Goal: Task Accomplishment & Management: Use online tool/utility

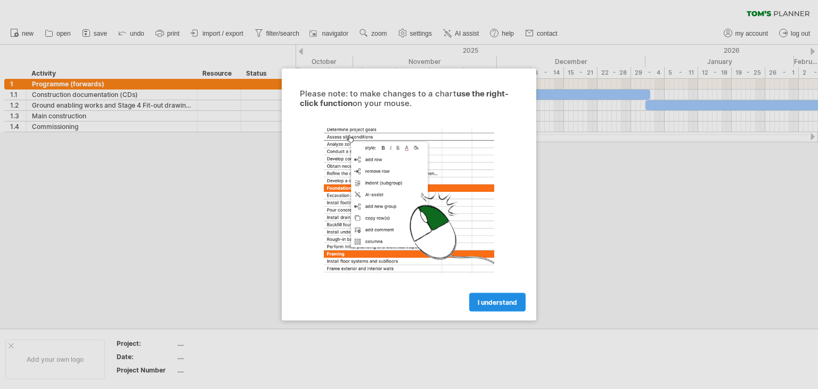
click at [499, 300] on span "I understand" at bounding box center [496, 302] width 39 height 8
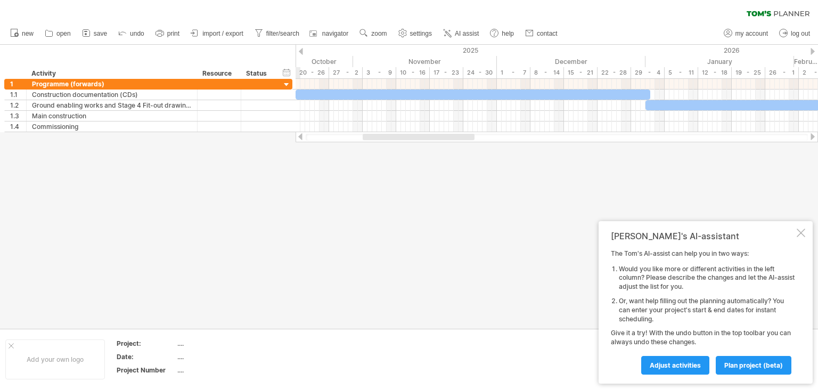
drag, startPoint x: 657, startPoint y: 279, endPoint x: 722, endPoint y: 279, distance: 64.4
click at [716, 278] on li "Would you like more or different activities in the left column? Please describe…" at bounding box center [707, 278] width 176 height 27
click at [731, 362] on span "plan project (beta)" at bounding box center [753, 365] width 59 height 8
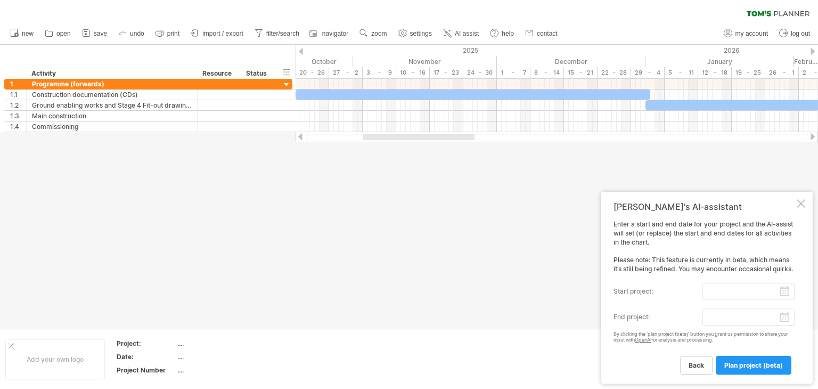
click at [725, 289] on input "start project:" at bounding box center [748, 291] width 92 height 17
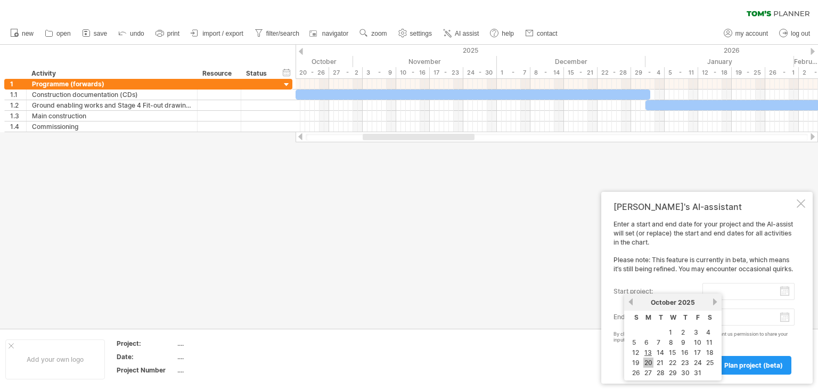
click at [647, 362] on link "20" at bounding box center [648, 362] width 10 height 10
type input "********"
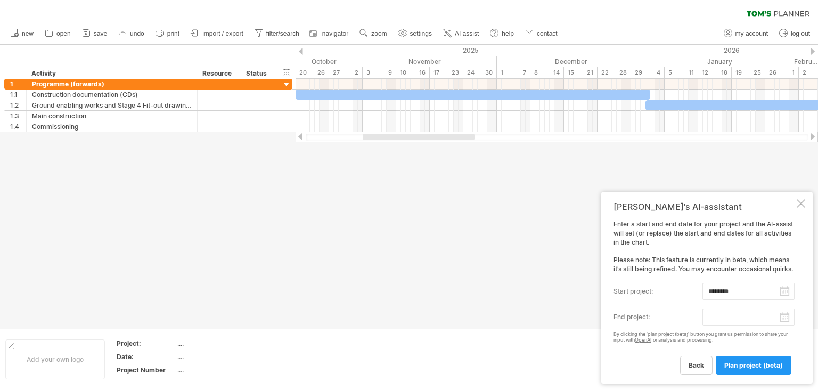
click at [785, 317] on body "progress(100%) Trying to reach [DOMAIN_NAME] Connected again... 0% clear filter…" at bounding box center [409, 195] width 818 height 391
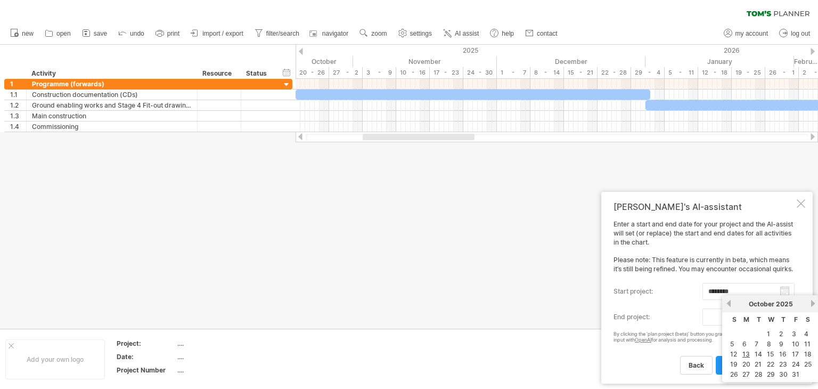
click at [813, 302] on link "next" at bounding box center [813, 303] width 8 height 8
click at [813, 302] on link "next" at bounding box center [811, 303] width 8 height 8
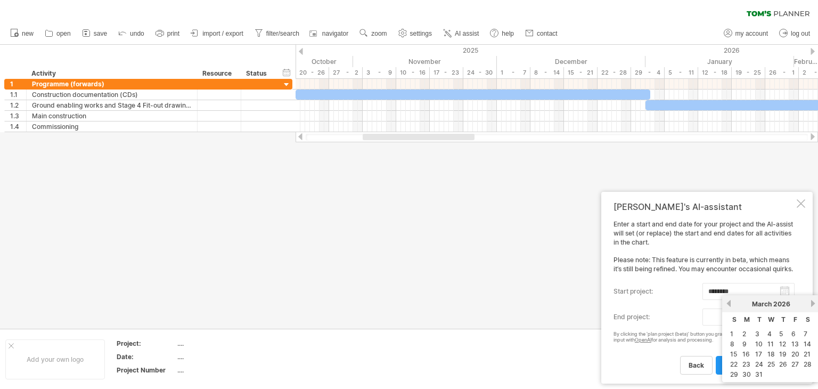
click at [813, 302] on link "next" at bounding box center [813, 303] width 8 height 8
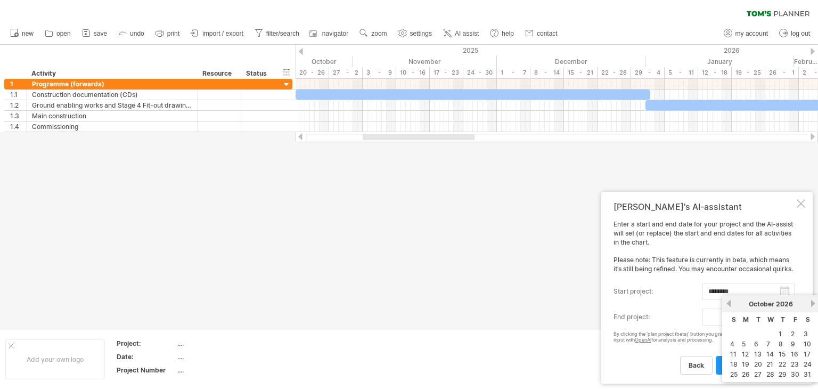
click at [813, 302] on link "next" at bounding box center [813, 303] width 8 height 8
click at [731, 331] on link "1" at bounding box center [731, 333] width 5 height 10
type input "********"
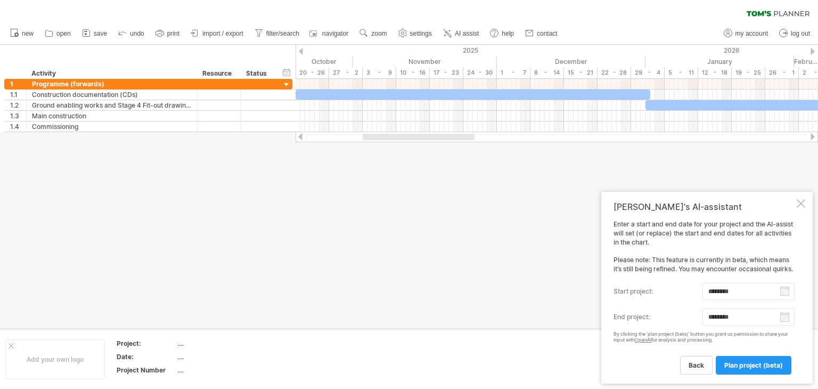
click at [747, 366] on span "plan project (beta)" at bounding box center [753, 365] width 59 height 8
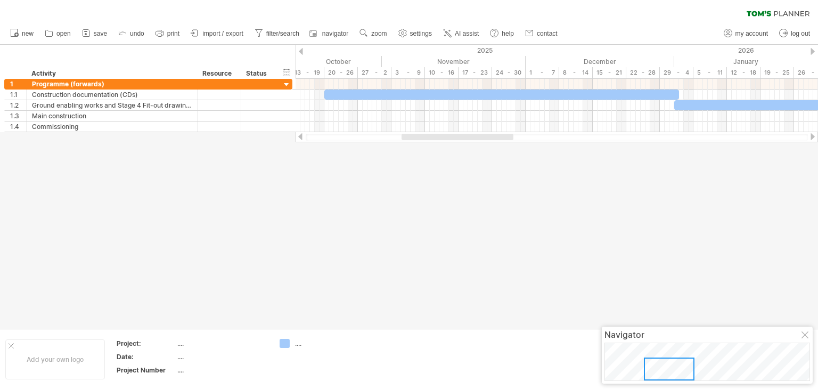
drag, startPoint x: 433, startPoint y: 137, endPoint x: 465, endPoint y: 138, distance: 32.0
click at [465, 138] on div at bounding box center [457, 137] width 112 height 6
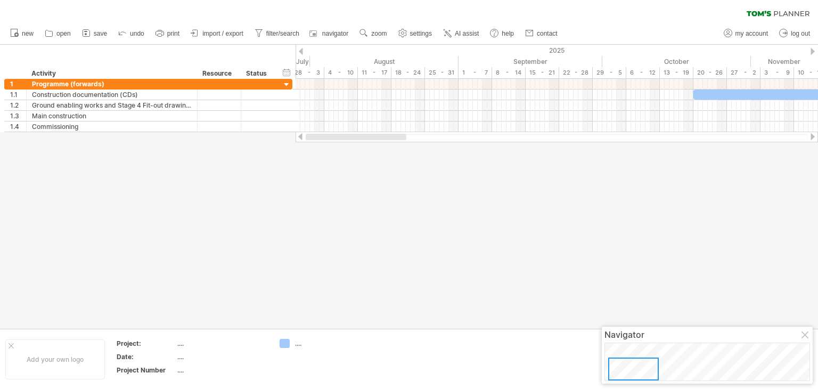
drag, startPoint x: 450, startPoint y: 137, endPoint x: 327, endPoint y: 112, distance: 125.1
click at [332, 136] on div at bounding box center [356, 137] width 101 height 6
click at [373, 30] on span "zoom" at bounding box center [378, 33] width 15 height 7
click at [394, 60] on div "Week" at bounding box center [407, 60] width 59 height 17
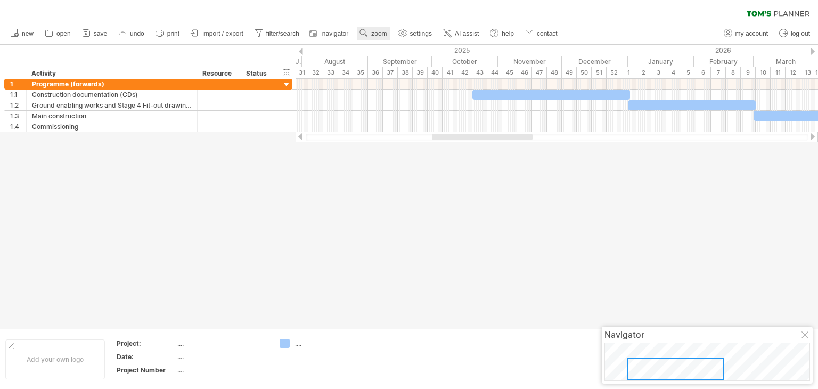
click at [373, 34] on span "zoom" at bounding box center [378, 33] width 15 height 7
click at [386, 50] on div "Month" at bounding box center [407, 47] width 59 height 17
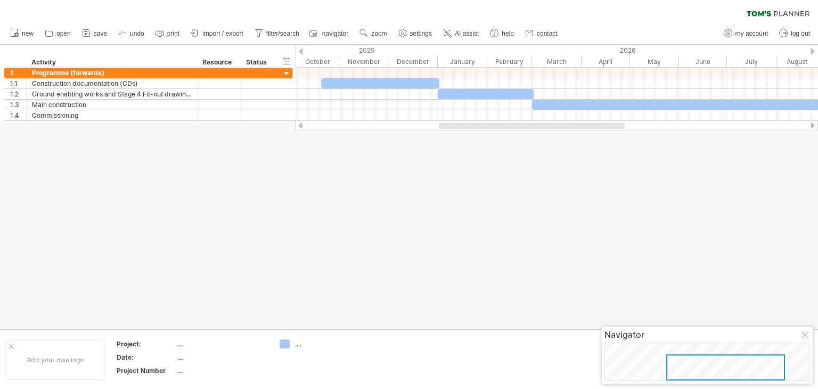
drag, startPoint x: 451, startPoint y: 124, endPoint x: 492, endPoint y: 142, distance: 44.3
click at [492, 142] on div "Trying to reach [DOMAIN_NAME] Connected again... 0% clear filter new 1" at bounding box center [409, 194] width 818 height 389
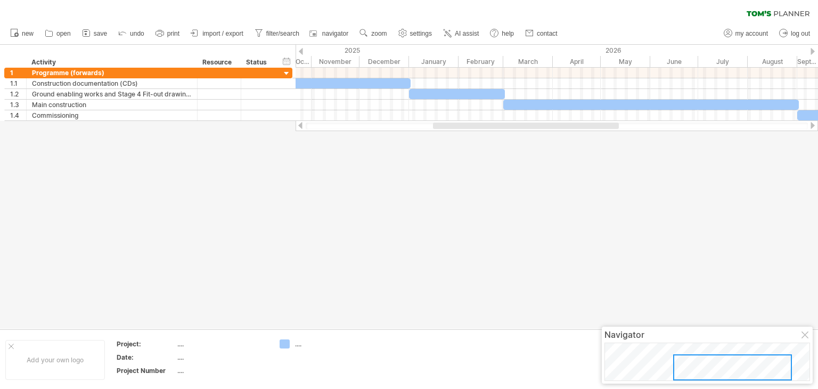
drag, startPoint x: 502, startPoint y: 127, endPoint x: 499, endPoint y: 134, distance: 7.6
click at [499, 134] on div "Trying to reach [DOMAIN_NAME] Connected again... 0% clear filter new 1" at bounding box center [409, 194] width 818 height 389
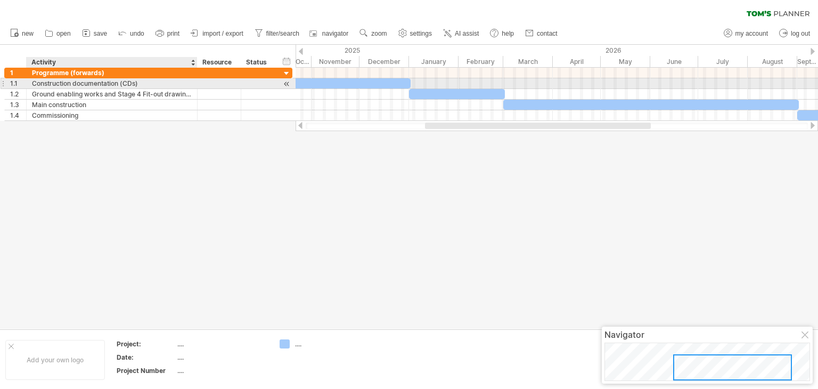
click at [54, 85] on div "Construction documentation (CDs)" at bounding box center [112, 83] width 160 height 10
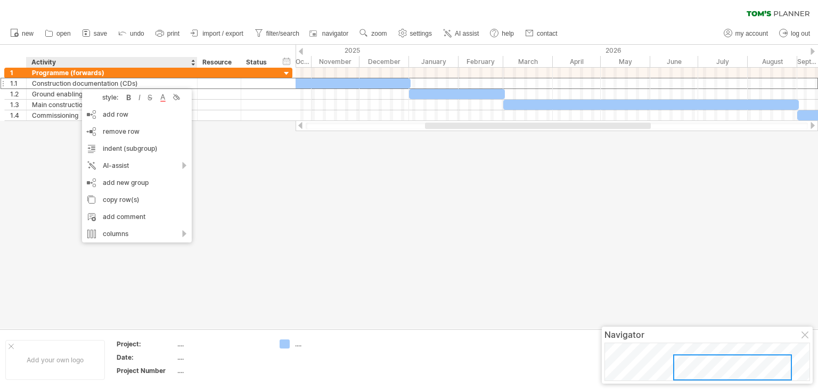
click at [296, 190] on div at bounding box center [409, 187] width 818 height 284
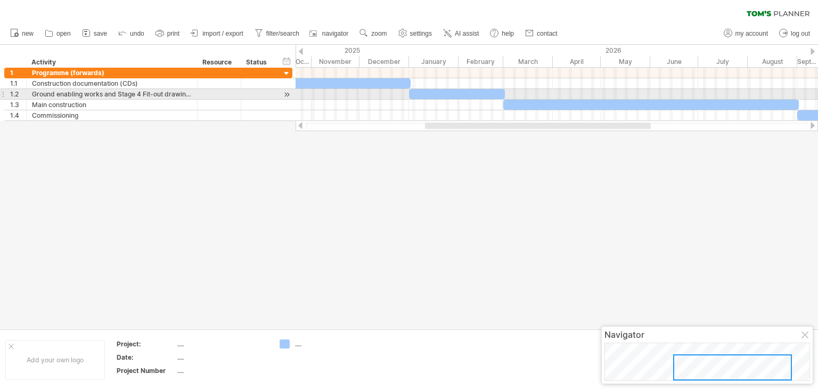
click at [333, 90] on div at bounding box center [556, 94] width 522 height 11
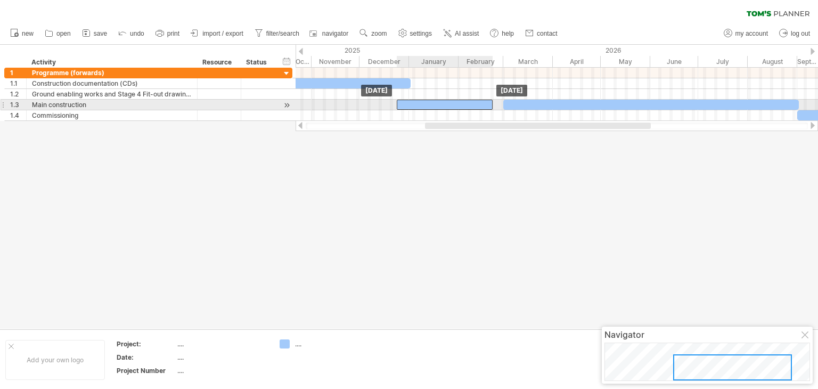
drag, startPoint x: 425, startPoint y: 93, endPoint x: 413, endPoint y: 105, distance: 17.7
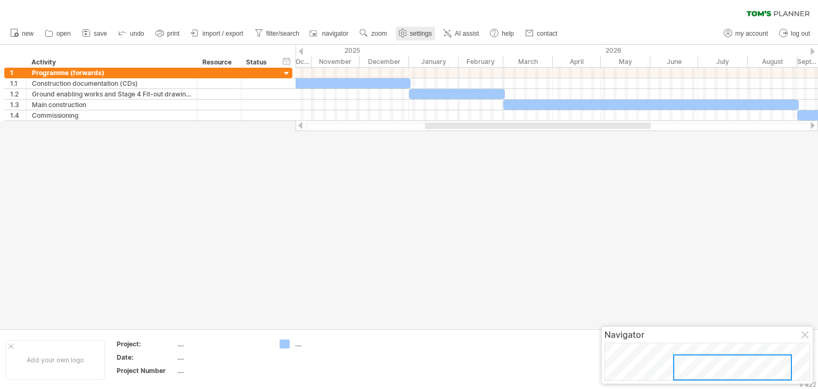
click at [417, 32] on span "settings" at bounding box center [421, 33] width 22 height 7
select select "*"
select select "**"
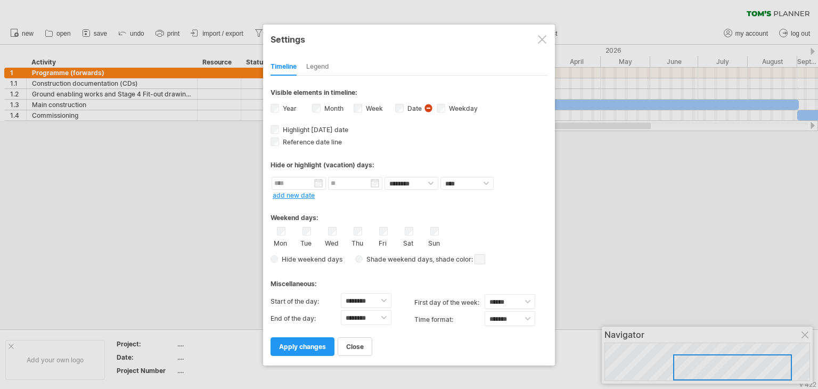
click at [193, 221] on div at bounding box center [409, 194] width 818 height 389
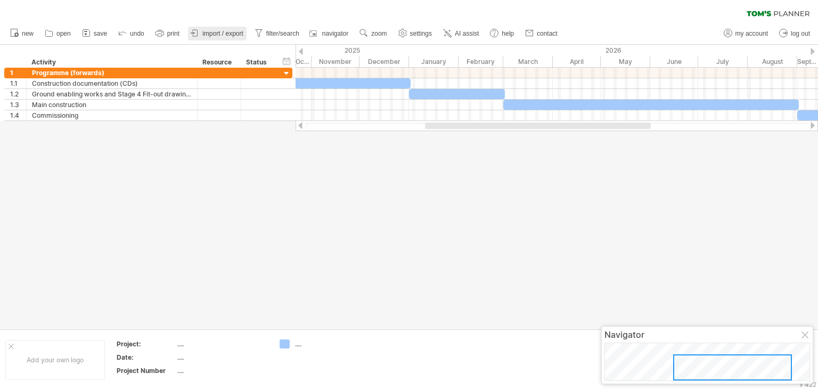
click at [213, 30] on span "import / export" at bounding box center [222, 33] width 41 height 7
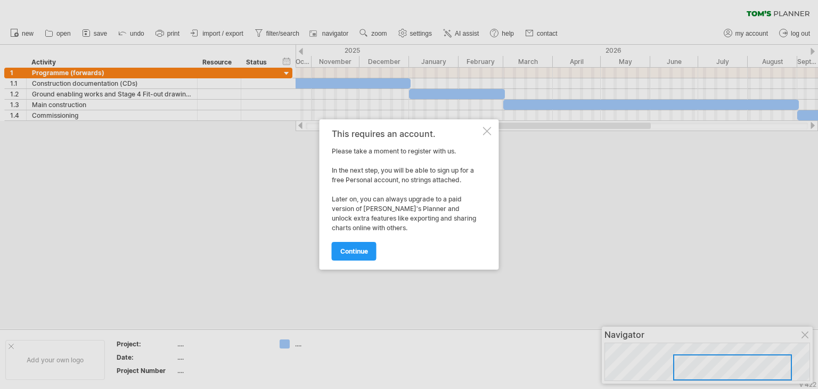
click at [490, 127] on div at bounding box center [487, 131] width 9 height 9
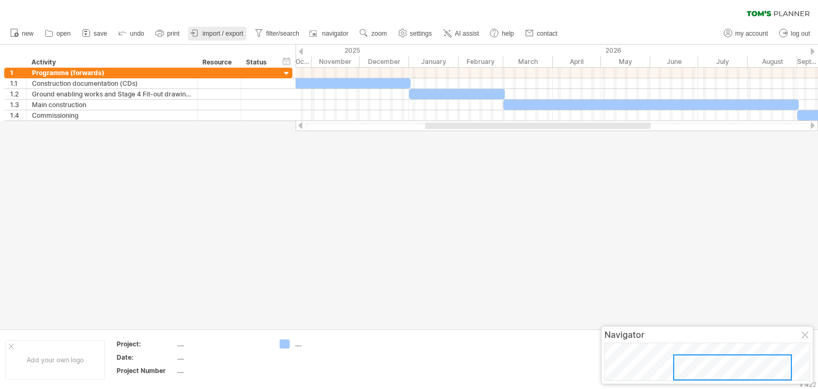
click at [212, 32] on span "import / export" at bounding box center [222, 33] width 41 height 7
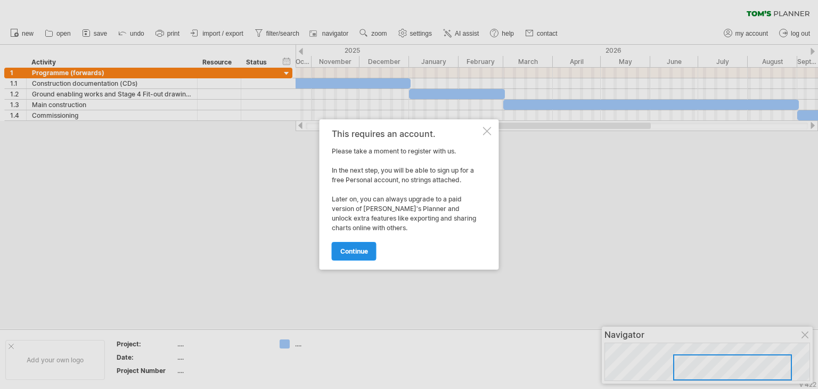
click at [337, 253] on link "continue" at bounding box center [354, 251] width 45 height 19
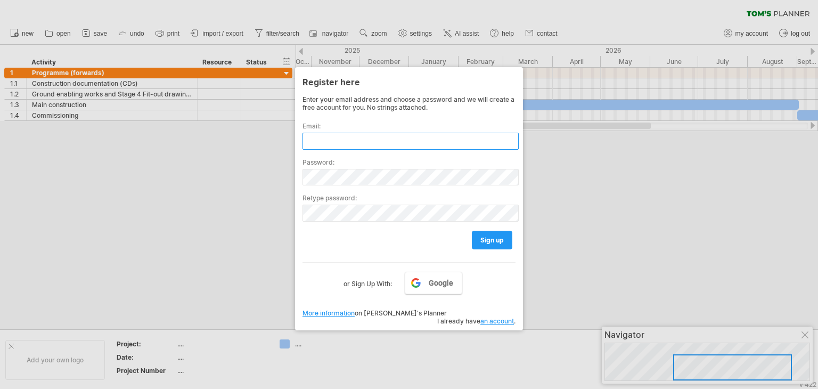
click at [349, 146] on input "text" at bounding box center [410, 141] width 216 height 17
click at [351, 139] on input "text" at bounding box center [410, 141] width 216 height 17
type input "**********"
click at [498, 233] on link "sign up" at bounding box center [492, 239] width 40 height 19
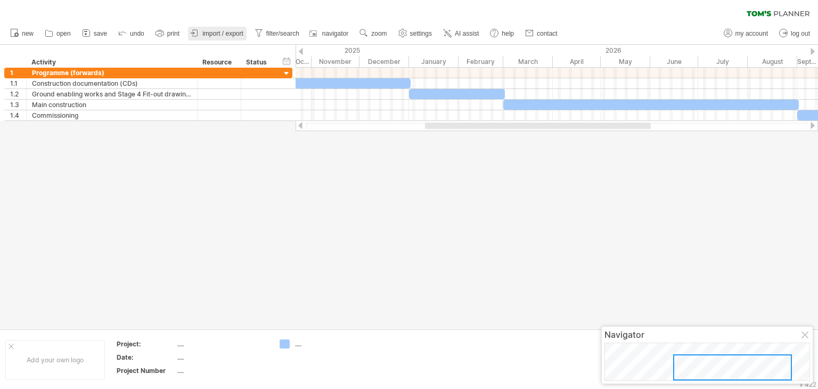
click at [231, 32] on span "import / export" at bounding box center [222, 33] width 41 height 7
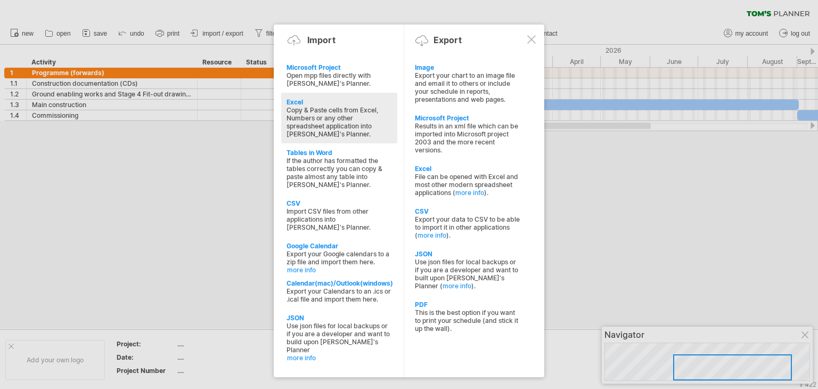
click at [310, 111] on div "Copy & Paste cells from Excel, Numbers or any other spreadsheet application int…" at bounding box center [338, 122] width 105 height 32
type textarea "**********"
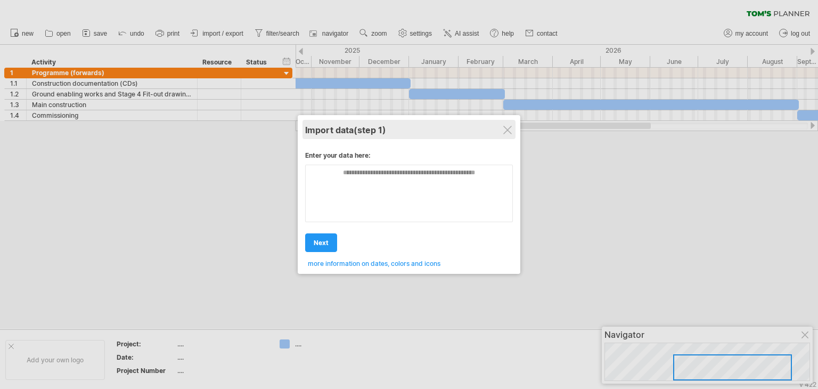
click at [512, 121] on div "Import data (step 1)" at bounding box center [409, 129] width 208 height 19
click at [515, 130] on div "Import data (step 1) Enter your data here: Your data: Weekend days ' mon tue ne…" at bounding box center [409, 194] width 222 height 159
click at [509, 130] on div at bounding box center [507, 130] width 9 height 9
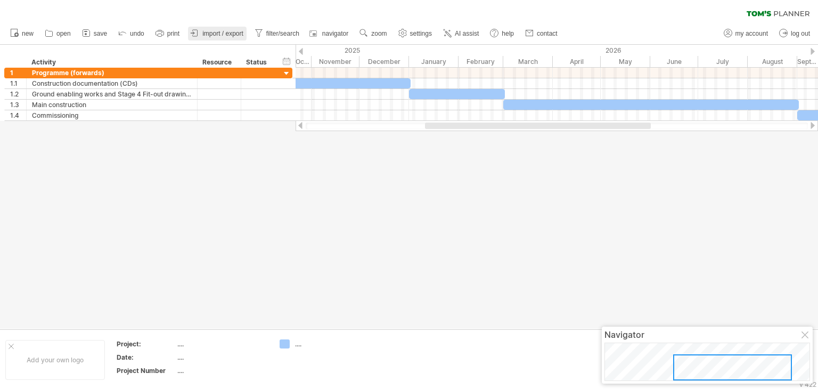
click at [221, 29] on link "import / export" at bounding box center [217, 34] width 59 height 14
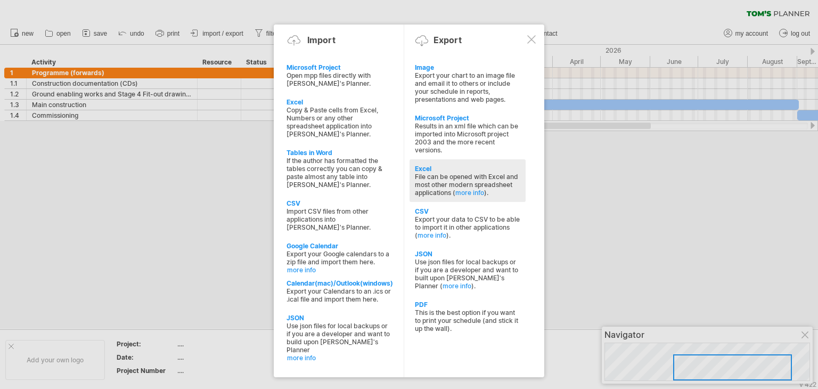
click at [450, 173] on div "File can be opened with Excel and most other modern spreadsheet applications ( …" at bounding box center [467, 184] width 105 height 24
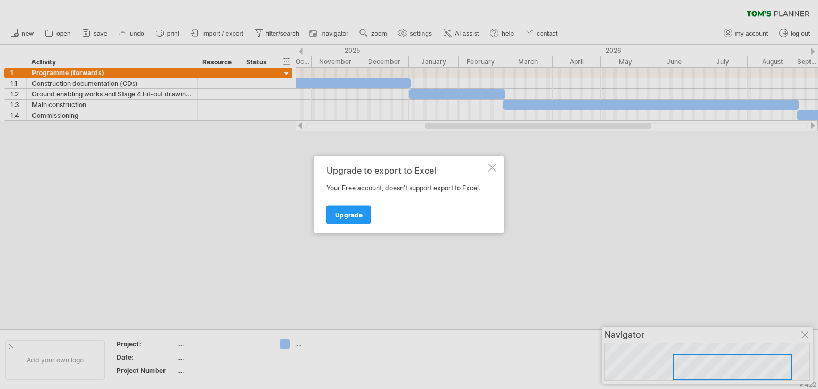
click at [491, 164] on div at bounding box center [492, 167] width 9 height 9
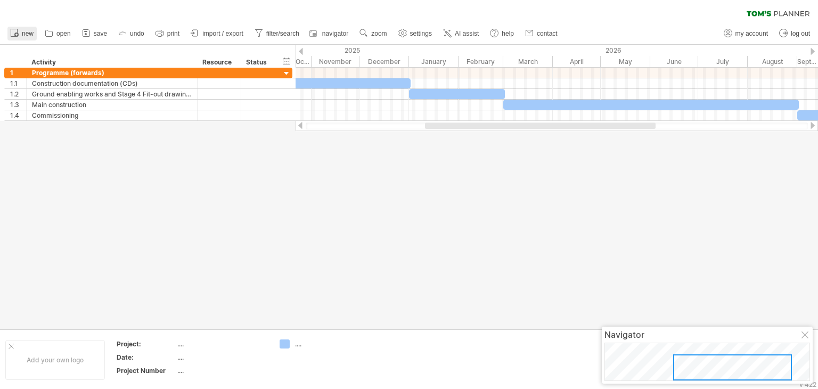
click at [26, 35] on span "new" at bounding box center [28, 33] width 12 height 7
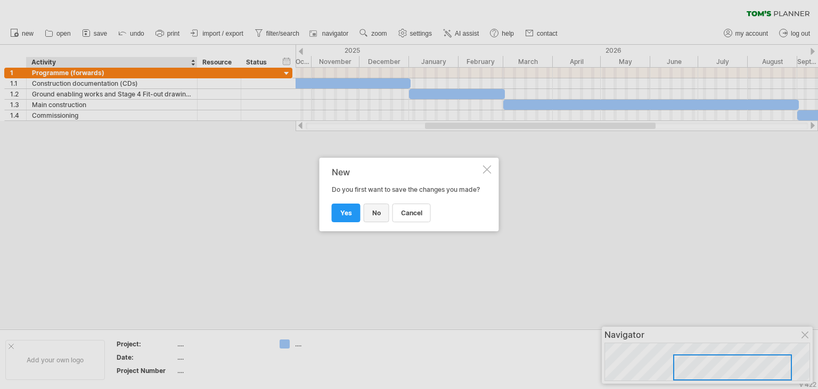
click at [369, 217] on link "no" at bounding box center [377, 212] width 26 height 19
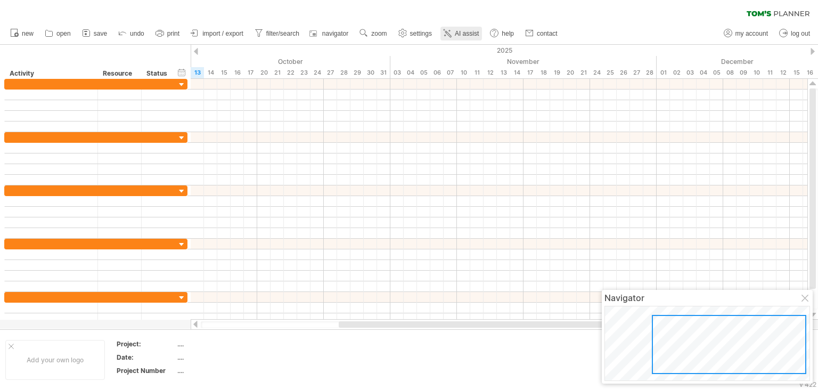
click at [468, 36] on span "AI assist" at bounding box center [467, 33] width 24 height 7
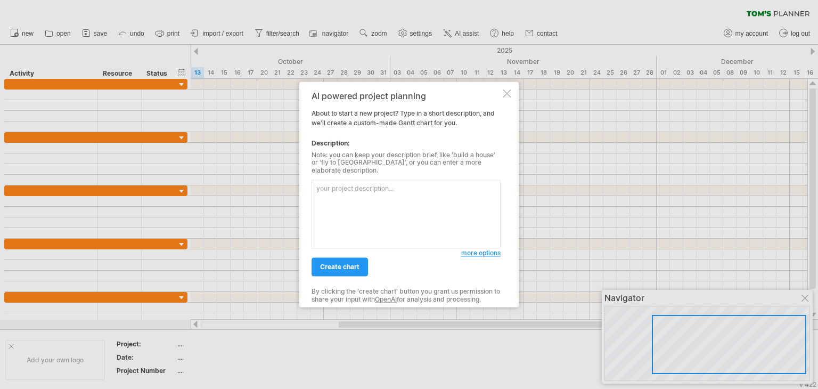
paste textarea "Construction documentation (CDs) Start: [DATE] Finish: [DATE] Duration: ≈ 73 da…"
click at [426, 184] on textarea "Construction documentation (CDs) Start: [DATE] Finish: [DATE] Duration: ≈ 73 da…" at bounding box center [405, 214] width 189 height 69
type textarea "Construction documentation (CDs) Start: [DATE] Finish: [DATE] Duration: ≈ 73 da…"
click at [507, 94] on div at bounding box center [506, 93] width 9 height 9
